Goal: Information Seeking & Learning: Learn about a topic

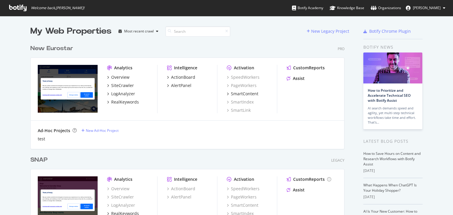
scroll to position [211, 446]
click at [36, 47] on div "New Eurostar" at bounding box center [51, 48] width 43 height 9
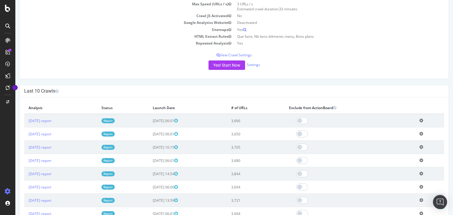
scroll to position [94, 0]
click at [51, 119] on link "[DATE] report" at bounding box center [40, 120] width 23 height 5
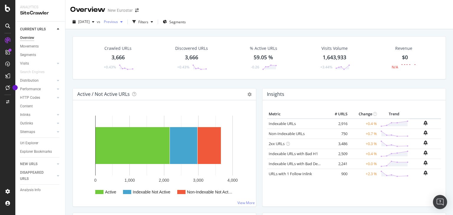
click at [125, 22] on div "button" at bounding box center [121, 22] width 7 height 4
click at [242, 17] on div "[DATE] vs Previous Filters Segments" at bounding box center [259, 22] width 388 height 14
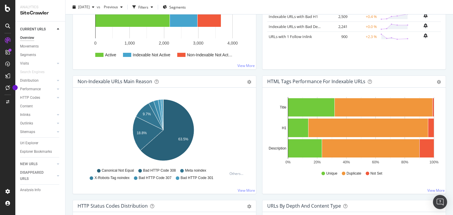
scroll to position [165, 0]
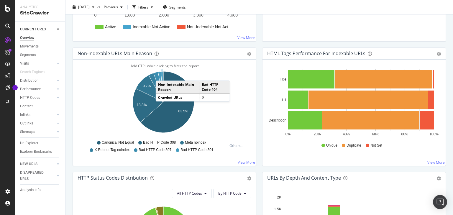
click at [162, 74] on icon "A chart." at bounding box center [162, 86] width 3 height 31
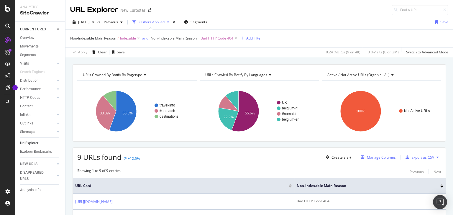
click at [370, 160] on div "Manage Columns" at bounding box center [377, 157] width 37 height 6
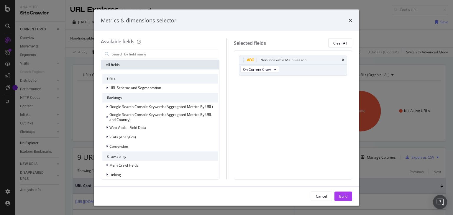
scroll to position [71, 0]
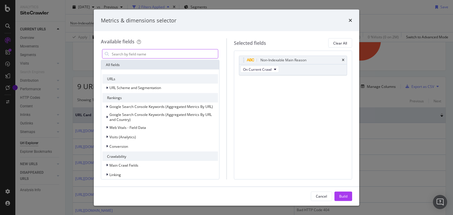
click at [120, 50] on input "modal" at bounding box center [164, 54] width 107 height 9
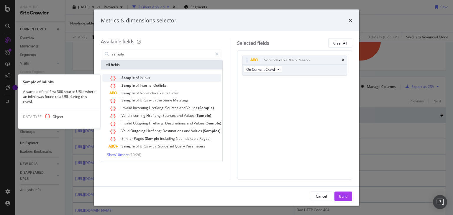
type input "sample"
click at [166, 78] on div "Sample of Inlinks" at bounding box center [165, 78] width 112 height 8
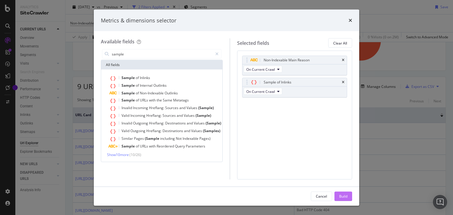
click at [343, 194] on div "Build" at bounding box center [343, 195] width 8 height 5
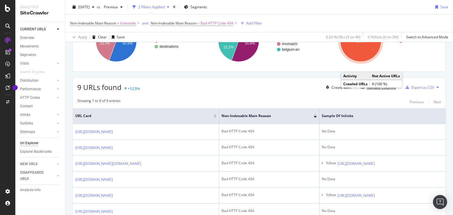
scroll to position [88, 0]
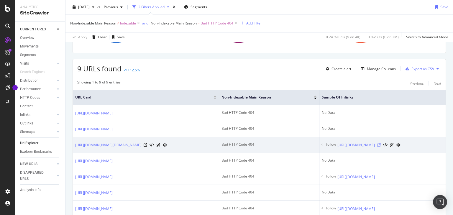
click at [381, 147] on icon at bounding box center [379, 145] width 4 height 4
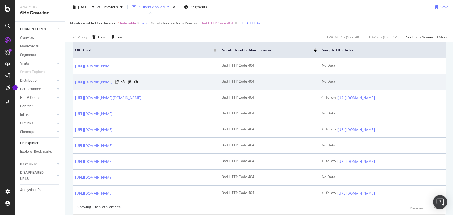
scroll to position [159, 0]
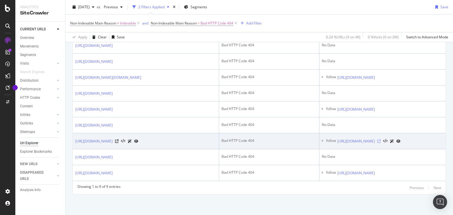
click at [381, 143] on icon at bounding box center [379, 141] width 4 height 4
click at [119, 143] on icon at bounding box center [117, 141] width 4 height 4
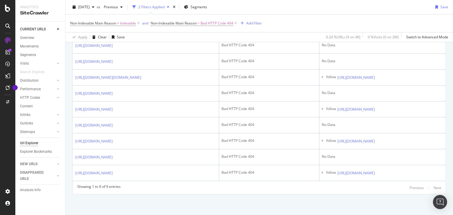
scroll to position [123, 0]
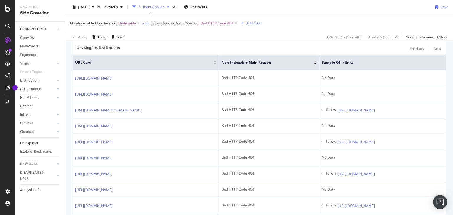
drag, startPoint x: 37, startPoint y: 36, endPoint x: 57, endPoint y: 30, distance: 21.4
click at [37, 36] on link "Overview" at bounding box center [40, 38] width 41 height 6
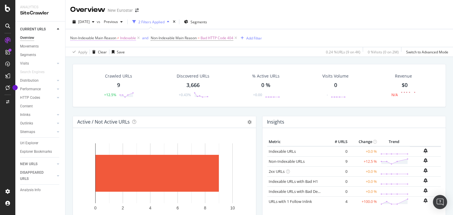
click at [136, 38] on span "Indexable" at bounding box center [128, 38] width 16 height 8
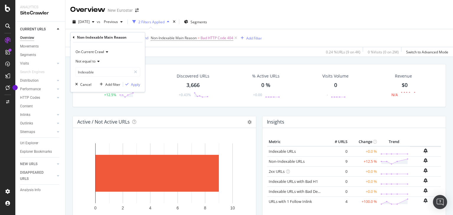
drag, startPoint x: 215, startPoint y: 42, endPoint x: 221, endPoint y: 42, distance: 5.9
click at [216, 42] on div "Non-Indexable Main Reason ≠ Indexable and Non-Indexable Main Reason = Bad HTTP …" at bounding box center [259, 38] width 378 height 18
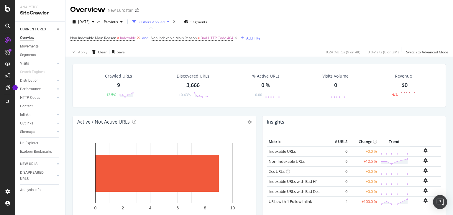
drag, startPoint x: 237, startPoint y: 38, endPoint x: 140, endPoint y: 38, distance: 97.3
click at [237, 38] on icon at bounding box center [235, 38] width 5 height 6
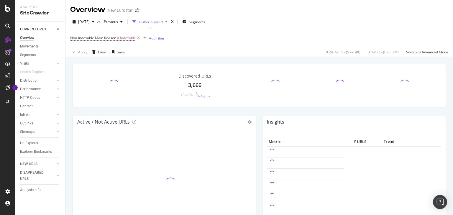
click at [141, 37] on icon at bounding box center [138, 38] width 5 height 6
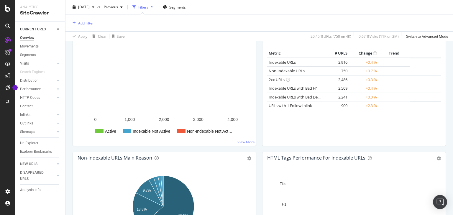
scroll to position [94, 0]
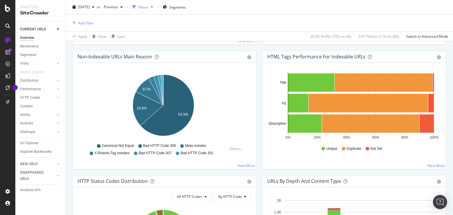
click at [172, 171] on div "Non-Indexable URLs Main Reason Pie Table Export as CSV Add to Custom Report Hol…" at bounding box center [165, 113] width 190 height 124
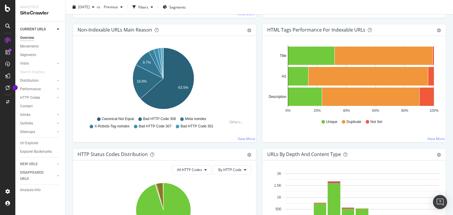
scroll to position [162, 0]
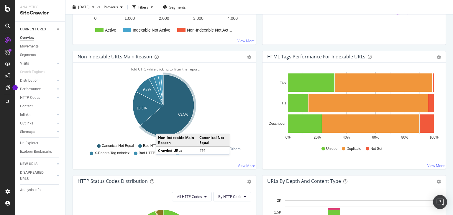
click at [162, 127] on icon "A chart." at bounding box center [167, 105] width 54 height 61
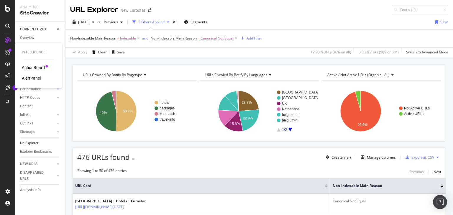
click at [35, 75] on div "AlertPanel" at bounding box center [31, 78] width 19 height 6
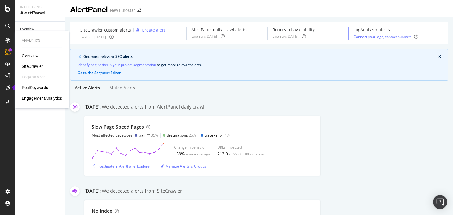
click at [40, 65] on div "SiteCrawler" at bounding box center [32, 66] width 21 height 6
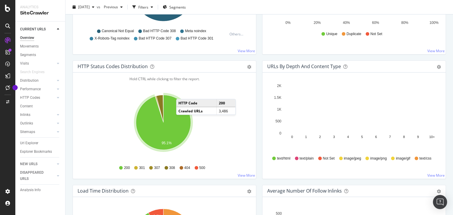
scroll to position [260, 0]
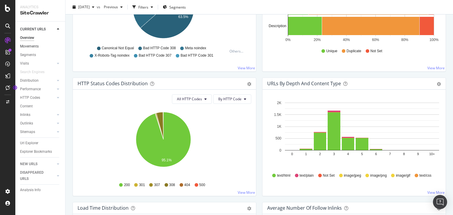
click at [39, 44] on link "Movements" at bounding box center [40, 46] width 41 height 6
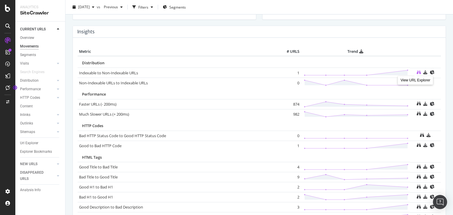
click at [417, 70] on icon at bounding box center [419, 72] width 4 height 4
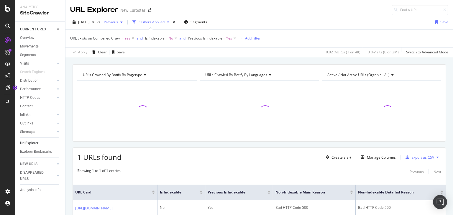
scroll to position [24, 0]
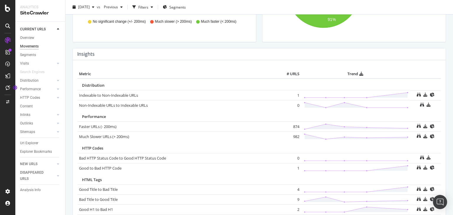
scroll to position [175, 0]
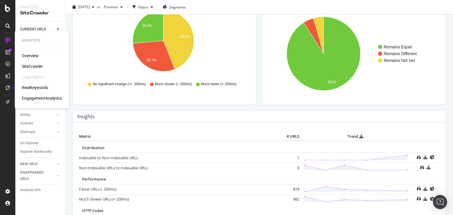
click at [32, 64] on div "SiteCrawler" at bounding box center [32, 66] width 21 height 6
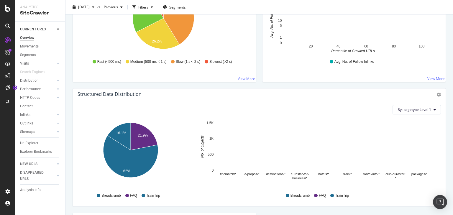
scroll to position [403, 0]
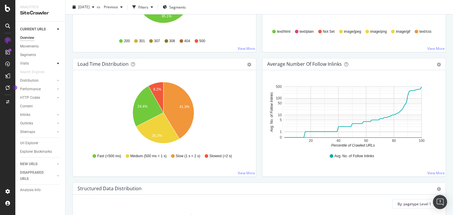
click at [59, 63] on icon at bounding box center [58, 64] width 2 height 4
click at [37, 80] on div "Orphan URLs" at bounding box center [33, 81] width 21 height 6
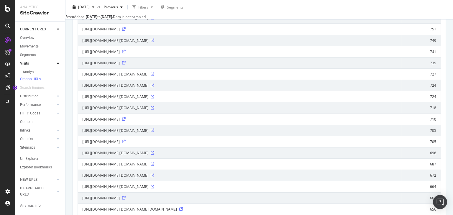
drag, startPoint x: 453, startPoint y: 48, endPoint x: 448, endPoint y: 136, distance: 88.0
click at [448, 136] on div "Visits New Eurostar [DATE] vs Previous Filters Segments From Adobe - [DATE] to …" at bounding box center [259, 107] width 388 height 215
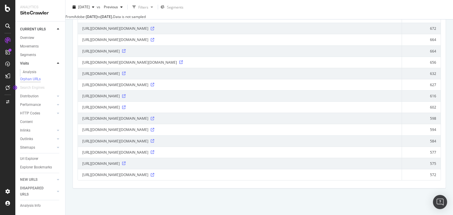
scroll to position [1502, 0]
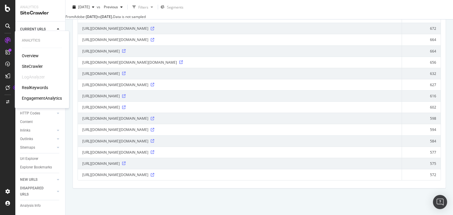
click at [31, 68] on div "SiteCrawler" at bounding box center [32, 66] width 21 height 6
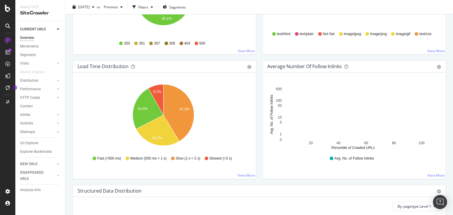
scroll to position [519, 0]
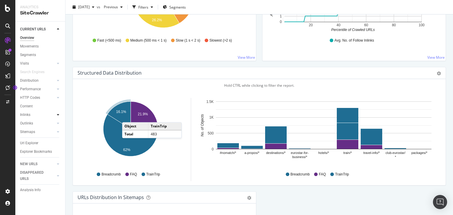
click at [57, 115] on icon at bounding box center [58, 115] width 2 height 4
click at [28, 116] on div "Inlinks" at bounding box center [25, 115] width 10 height 6
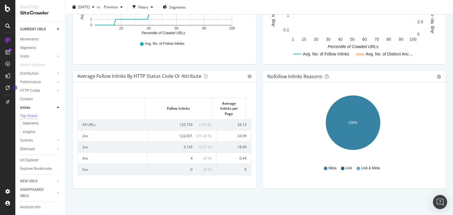
scroll to position [22, 0]
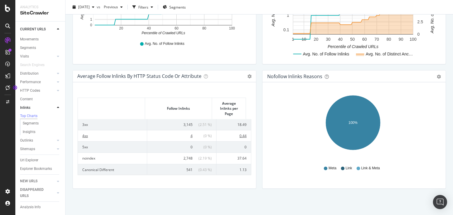
click at [198, 135] on span "( 0 % )" at bounding box center [203, 135] width 18 height 5
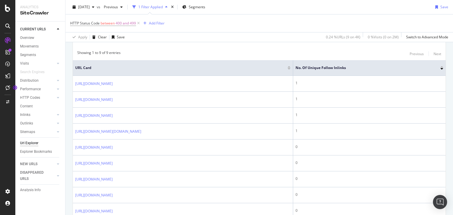
scroll to position [47, 0]
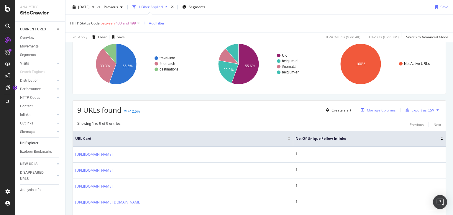
click at [370, 112] on div "Manage Columns" at bounding box center [381, 110] width 29 height 5
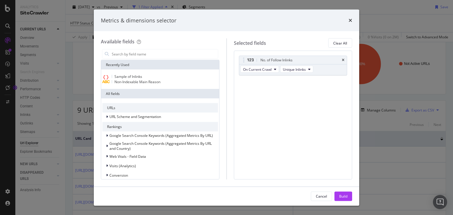
click at [166, 73] on div "Sample of Inlinks Non-Indexable Main Reason" at bounding box center [160, 79] width 118 height 19
click at [158, 77] on div "Sample of Inlinks" at bounding box center [160, 76] width 116 height 5
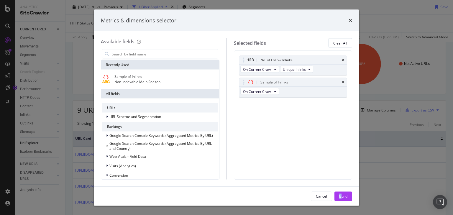
click at [340, 191] on div "Cancel Build" at bounding box center [226, 196] width 265 height 19
click at [340, 193] on div "Build" at bounding box center [343, 196] width 8 height 9
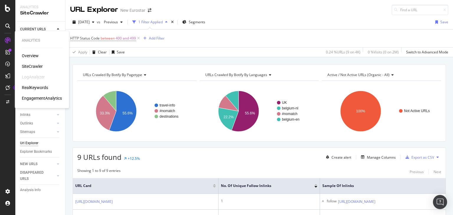
click at [38, 63] on div "SiteCrawler" at bounding box center [32, 66] width 21 height 6
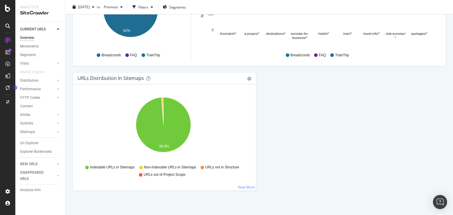
scroll to position [638, 0]
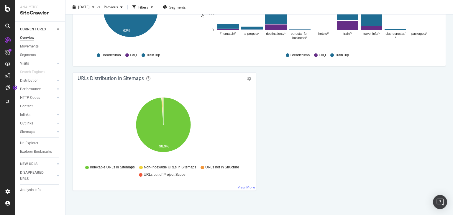
click at [257, 153] on div "URLs Distribution in Sitemaps Pie Table Export as CSV Add to Custom Report Hold…" at bounding box center [165, 134] width 190 height 124
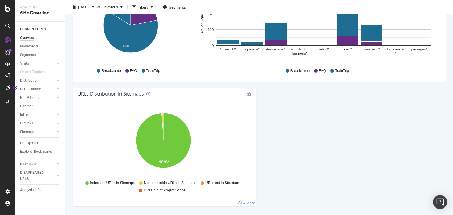
scroll to position [615, 0]
